Goal: Go to known website: Go to known website

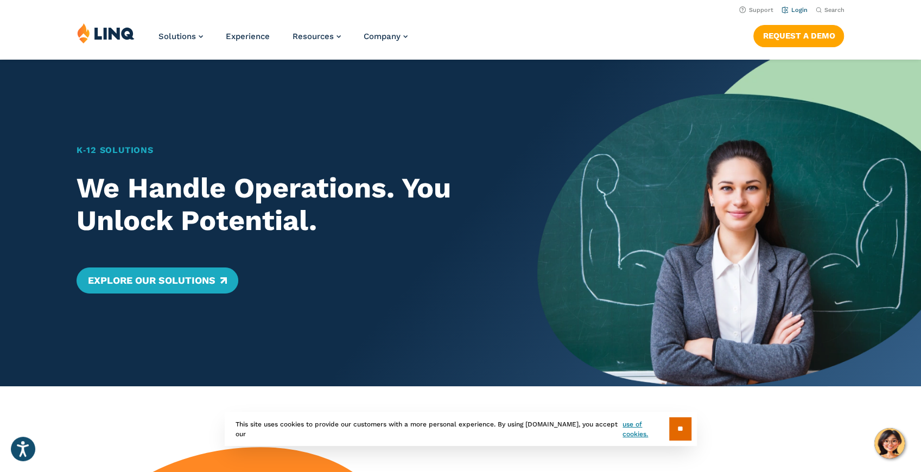
click at [795, 8] on link "Login" at bounding box center [795, 10] width 26 height 7
click at [350, 17] on header "Support Login Search Search for: Solutions Nutrition Overview NEW School Nutrit…" at bounding box center [460, 29] width 921 height 59
click at [334, 8] on nav "Support Login Search Search for:" at bounding box center [460, 9] width 921 height 12
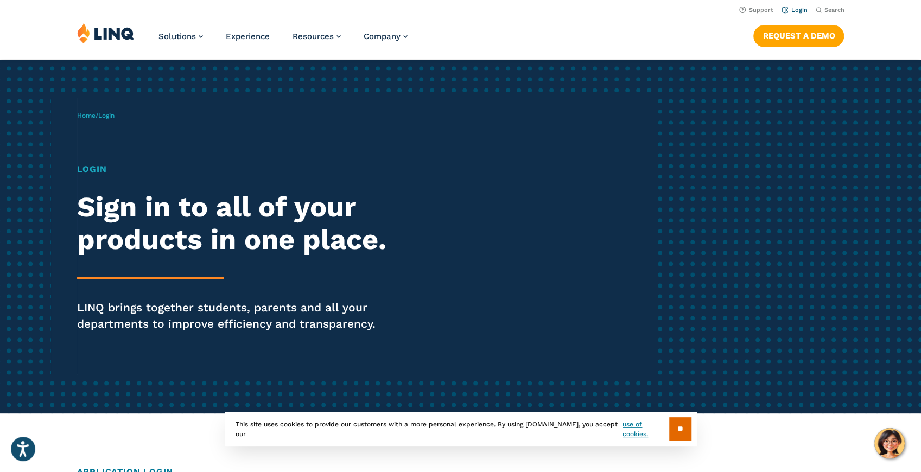
click at [792, 8] on link "Login" at bounding box center [795, 10] width 26 height 7
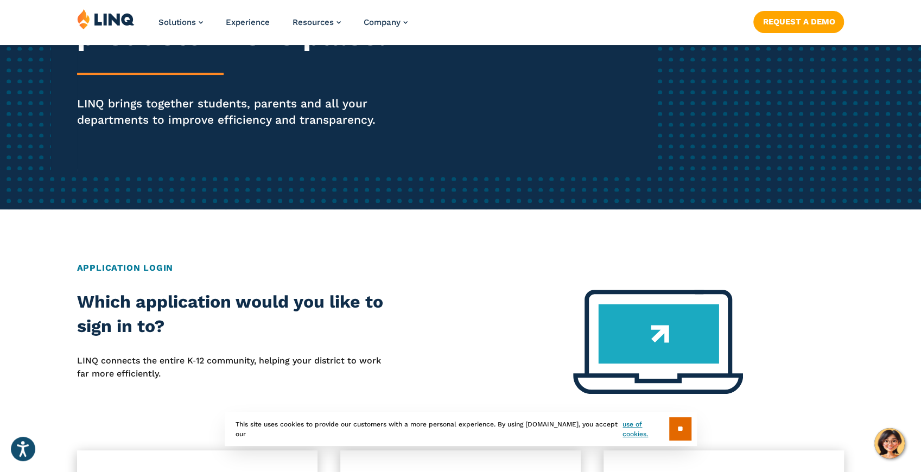
scroll to position [217, 0]
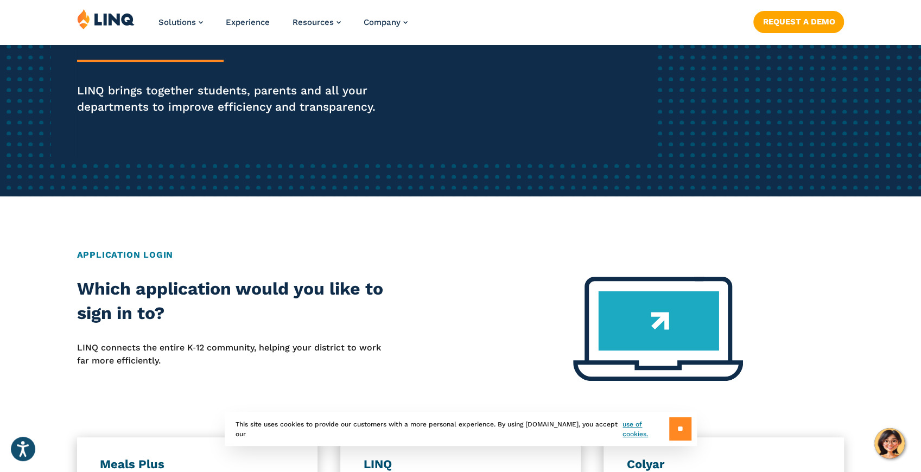
click at [686, 429] on input "**" at bounding box center [680, 428] width 22 height 23
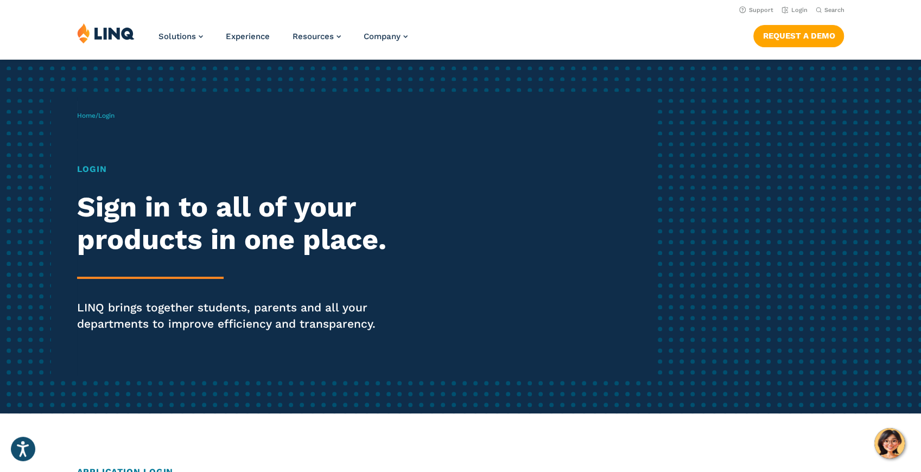
scroll to position [0, 0]
click at [99, 168] on h1 "Login" at bounding box center [254, 169] width 355 height 13
click at [111, 112] on span "Login" at bounding box center [106, 116] width 16 height 8
click at [804, 10] on link "Login" at bounding box center [795, 10] width 26 height 7
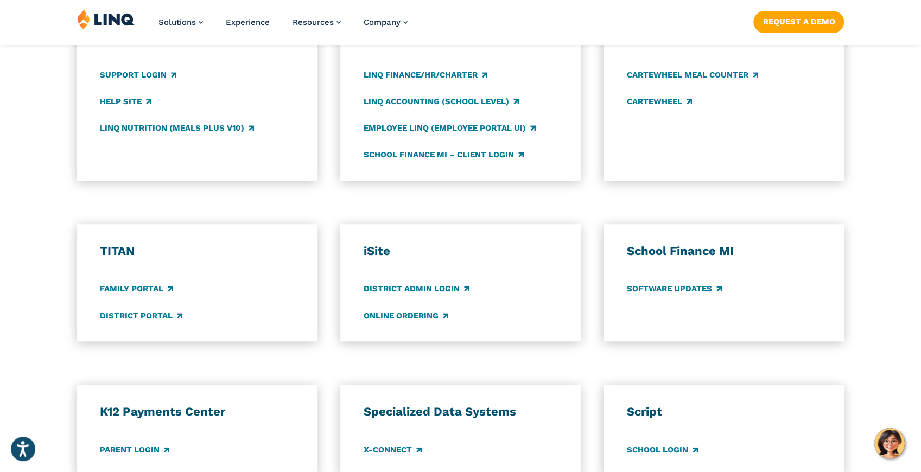
scroll to position [651, 0]
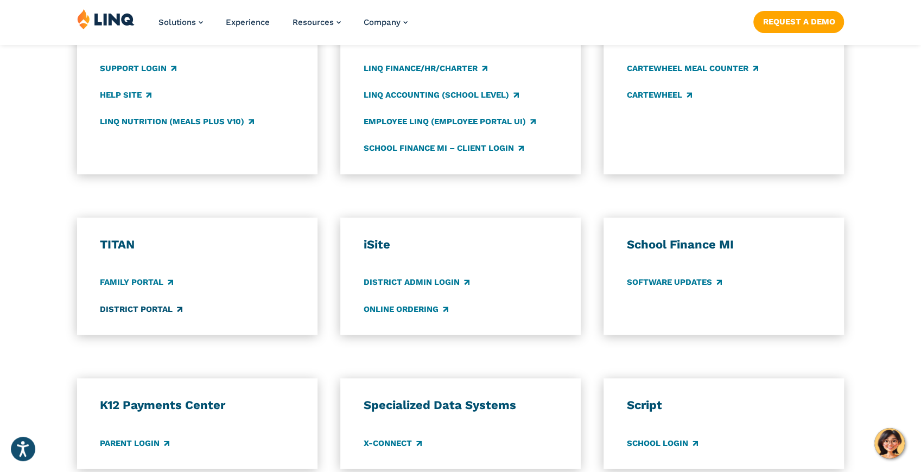
click at [128, 310] on link "District Portal" at bounding box center [141, 309] width 82 height 12
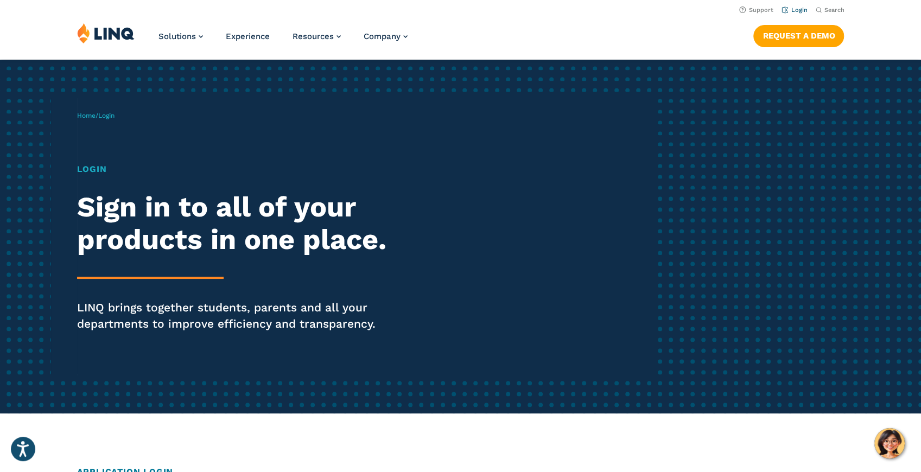
click at [798, 9] on link "Login" at bounding box center [795, 10] width 26 height 7
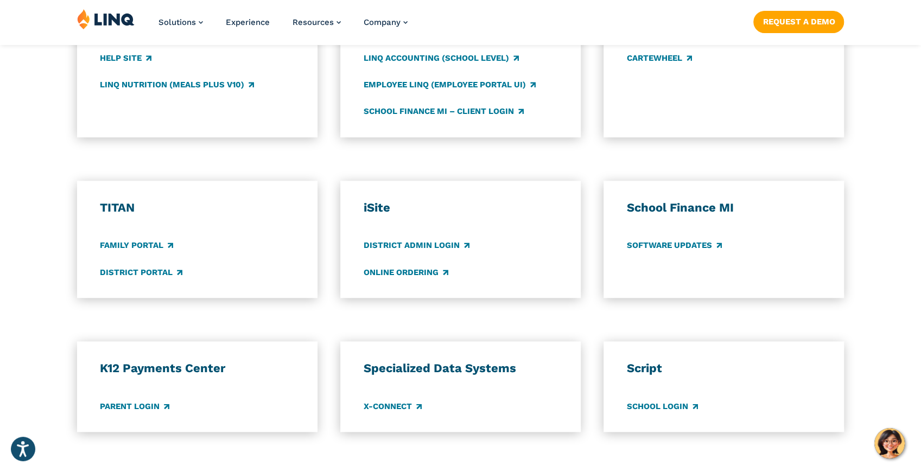
scroll to position [723, 0]
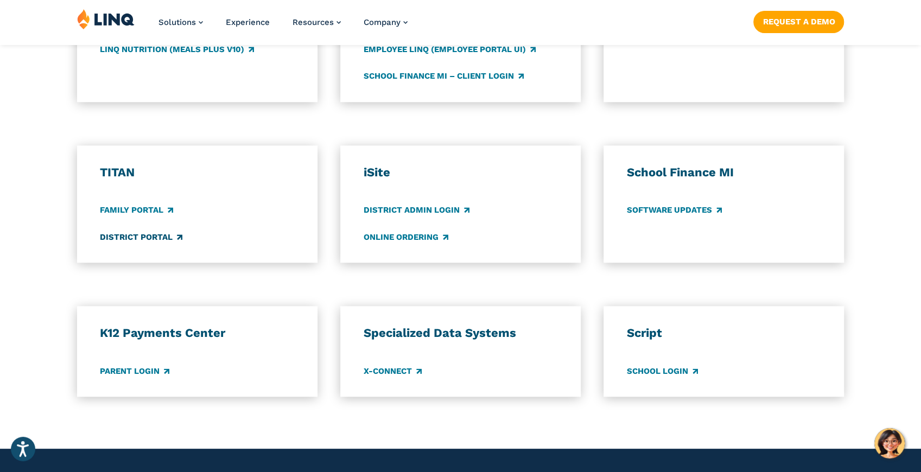
click at [157, 236] on link "District Portal" at bounding box center [141, 237] width 82 height 12
